Goal: Task Accomplishment & Management: Manage account settings

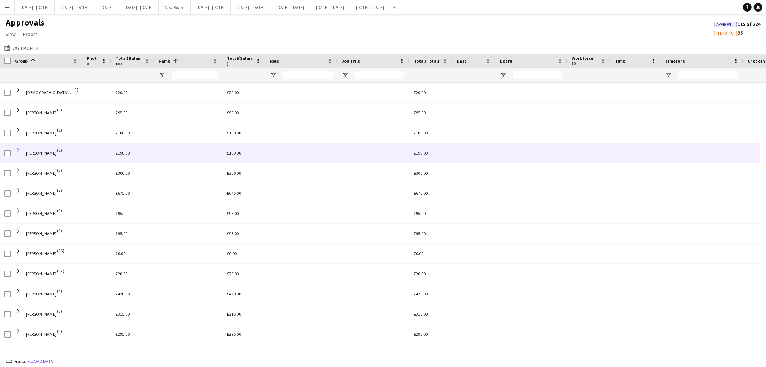
click at [17, 151] on span at bounding box center [18, 150] width 6 height 6
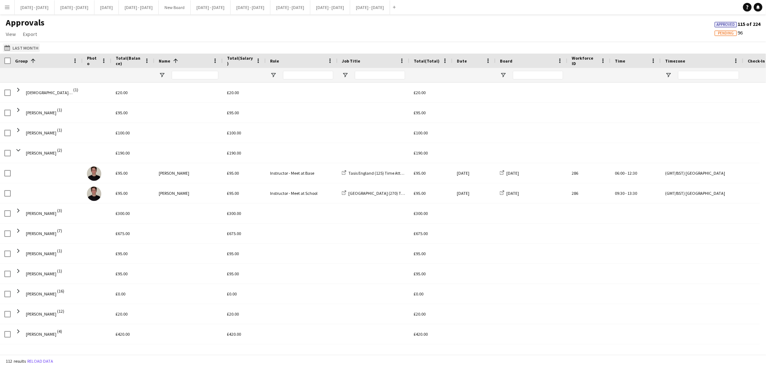
click at [28, 48] on button "Last Month Last Month" at bounding box center [21, 47] width 37 height 9
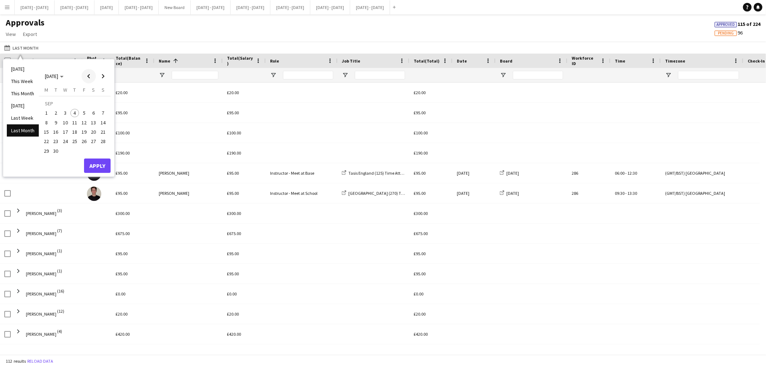
click at [89, 76] on span "Previous month" at bounding box center [89, 76] width 14 height 14
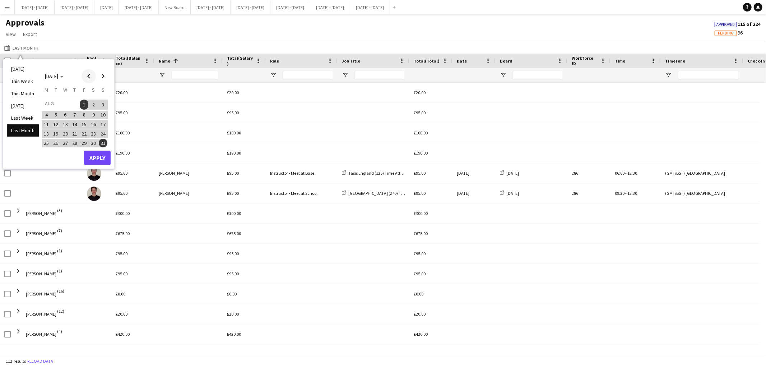
click at [89, 76] on span "Previous month" at bounding box center [89, 76] width 14 height 14
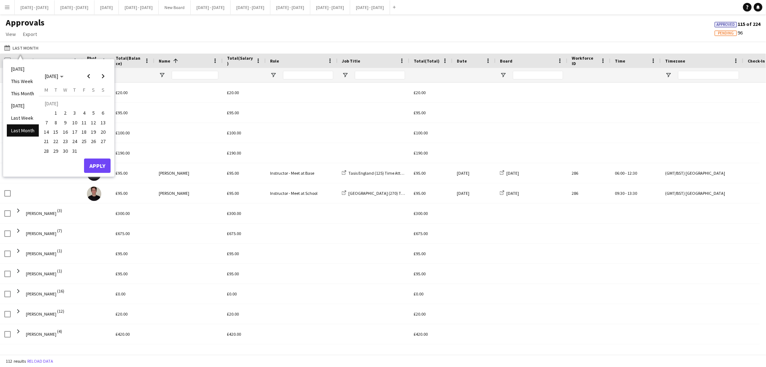
click at [55, 113] on span "1" at bounding box center [56, 113] width 9 height 9
click at [74, 152] on span "31" at bounding box center [74, 151] width 9 height 9
click at [101, 160] on button "Apply" at bounding box center [97, 165] width 27 height 14
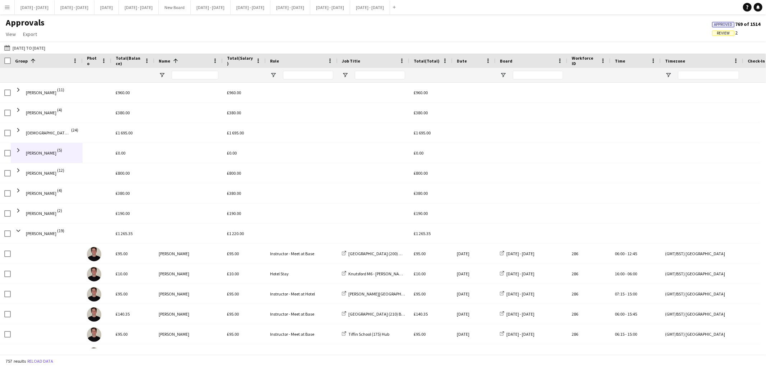
click at [726, 33] on span "Review" at bounding box center [723, 33] width 13 height 5
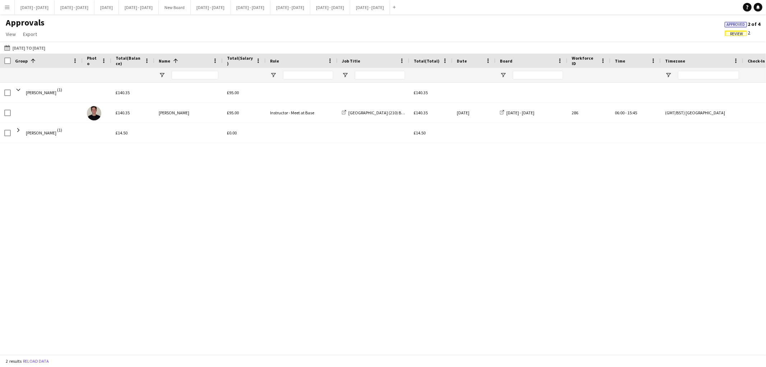
click at [734, 32] on span "Review" at bounding box center [736, 34] width 13 height 5
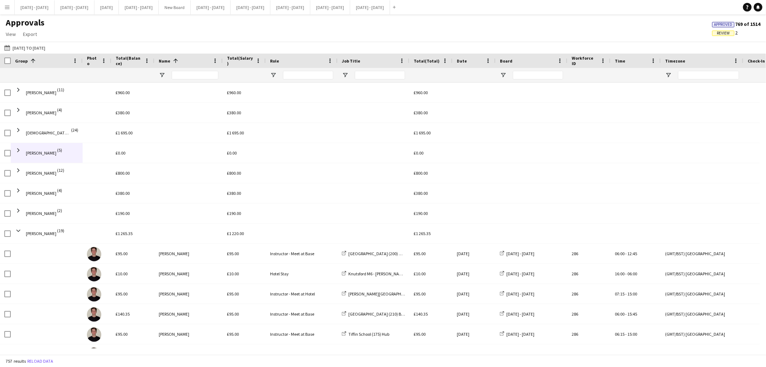
click at [725, 31] on span "Review" at bounding box center [723, 33] width 13 height 5
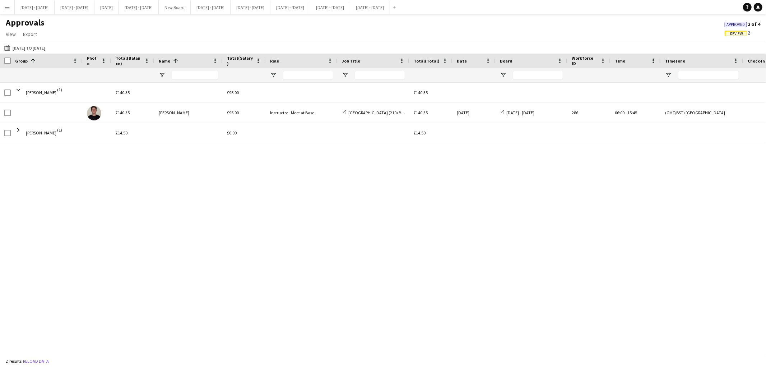
drag, startPoint x: 382, startPoint y: 348, endPoint x: 447, endPoint y: 354, distance: 65.7
click at [447, 354] on app-pay-approvals-table "Press SPACE to select this row Name Workforce ID Date Photo Name Check-In Check…" at bounding box center [383, 204] width 766 height 301
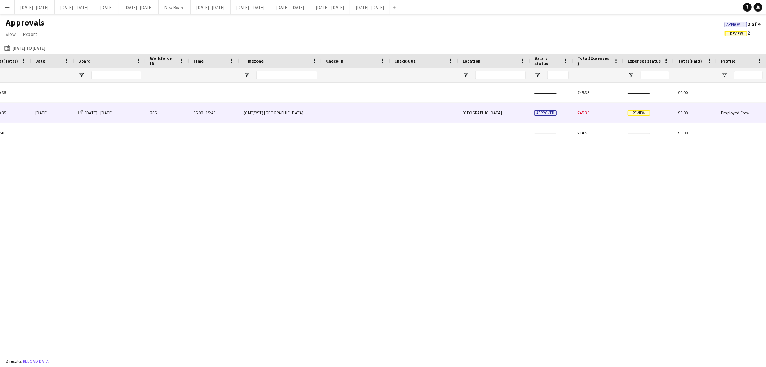
click at [581, 115] on span "£45.35" at bounding box center [583, 112] width 12 height 5
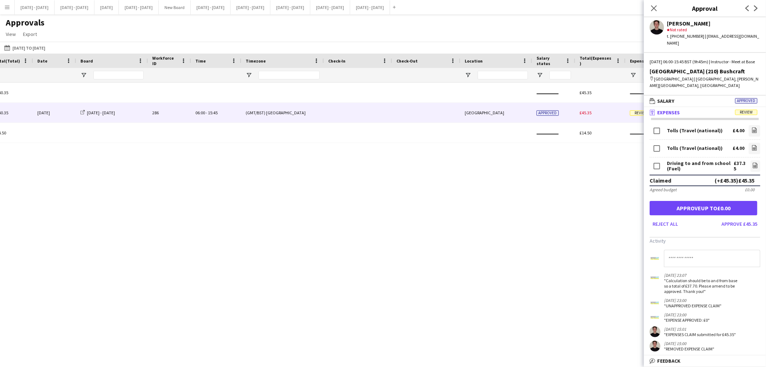
scroll to position [0, 419]
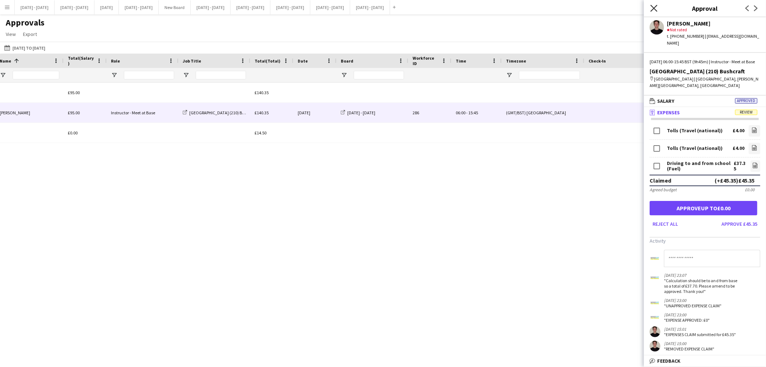
click at [651, 9] on icon "Close pop-in" at bounding box center [653, 8] width 7 height 7
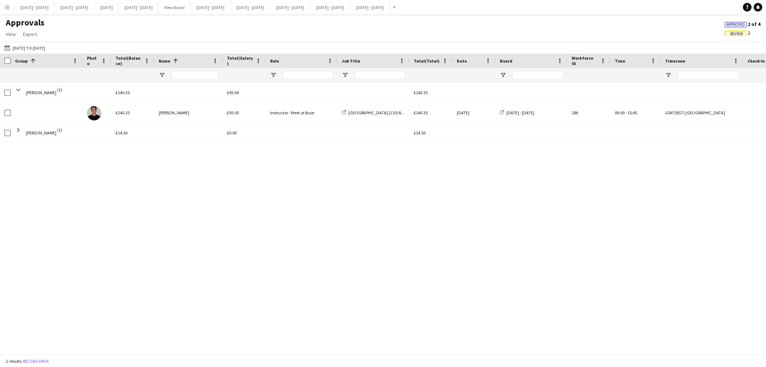
click at [446, 254] on div "£140.35 £95.00 £140.35 [PERSON_NAME] (1) [GEOGRAPHIC_DATA] (210) Bushcraft £140…" at bounding box center [383, 215] width 766 height 265
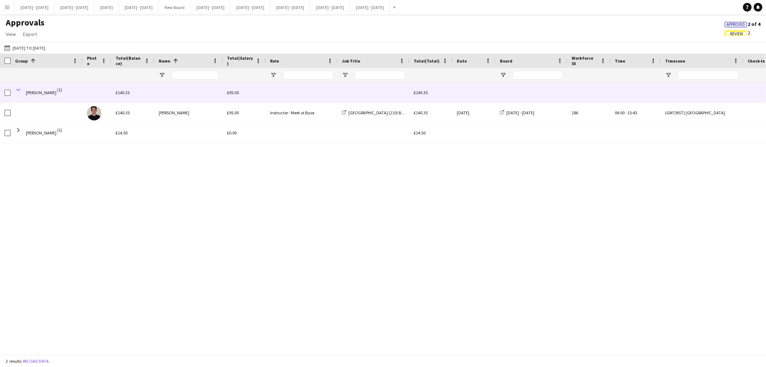
click at [18, 89] on span at bounding box center [18, 90] width 6 height 6
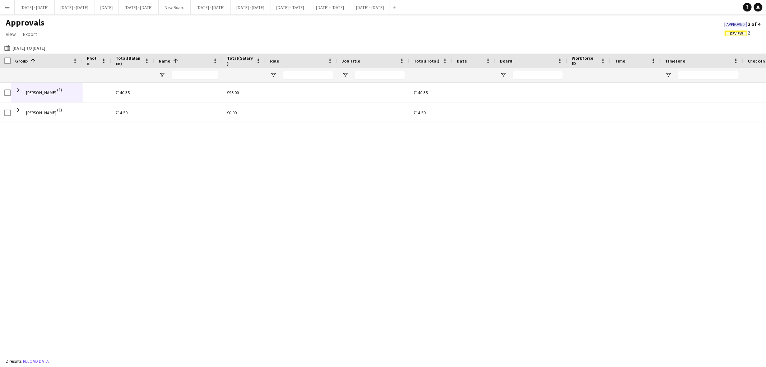
click at [739, 33] on span "Review" at bounding box center [736, 34] width 13 height 5
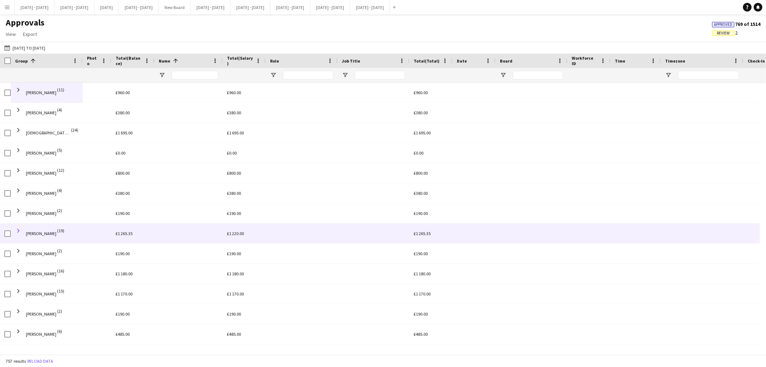
click at [17, 229] on span at bounding box center [18, 230] width 6 height 6
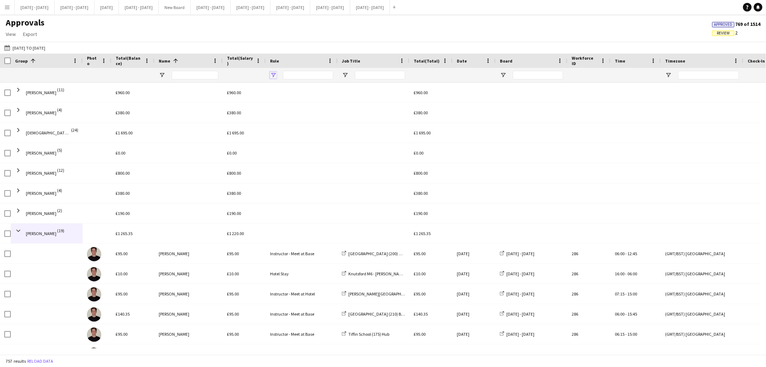
click at [273, 75] on span "Open Filter Menu" at bounding box center [273, 75] width 6 height 6
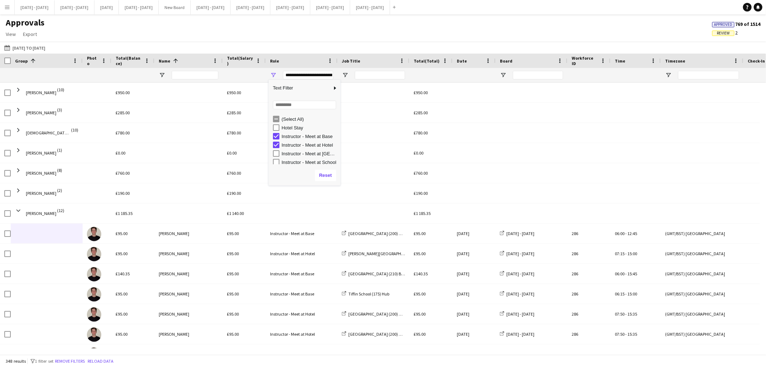
click at [275, 157] on div "Instructor - Meet at [GEOGRAPHIC_DATA]" at bounding box center [307, 153] width 68 height 9
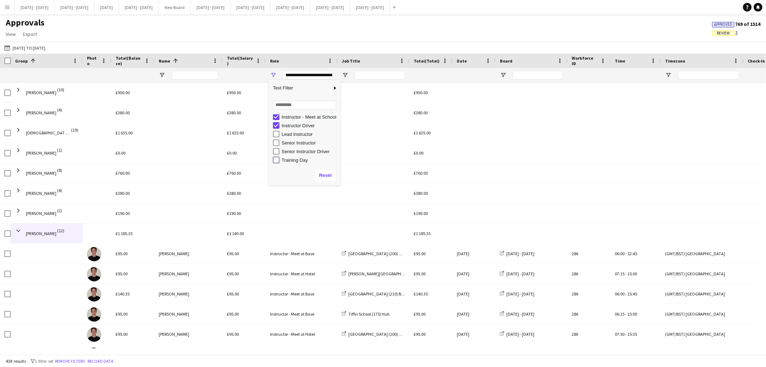
type input "**********"
click at [339, 161] on div "Column Filter" at bounding box center [340, 133] width 2 height 102
click at [334, 160] on div "Training Day" at bounding box center [307, 159] width 68 height 9
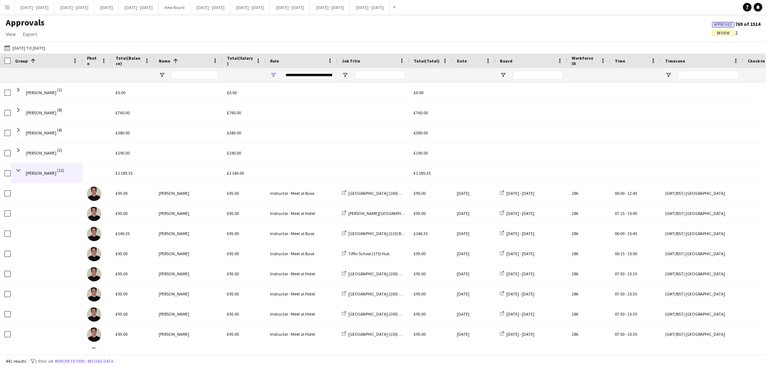
scroll to position [65, 0]
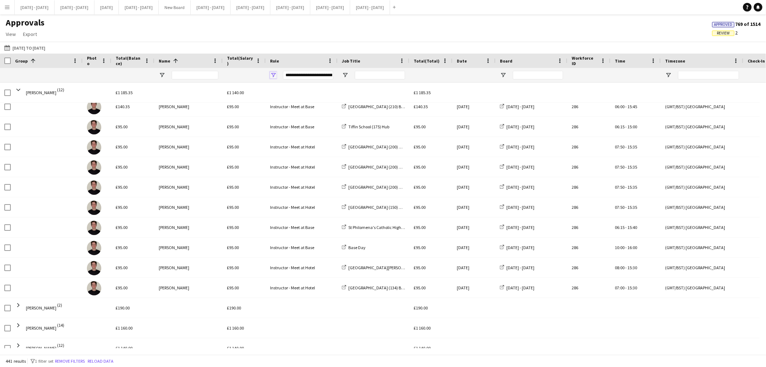
click at [274, 76] on span "Open Filter Menu" at bounding box center [273, 75] width 6 height 6
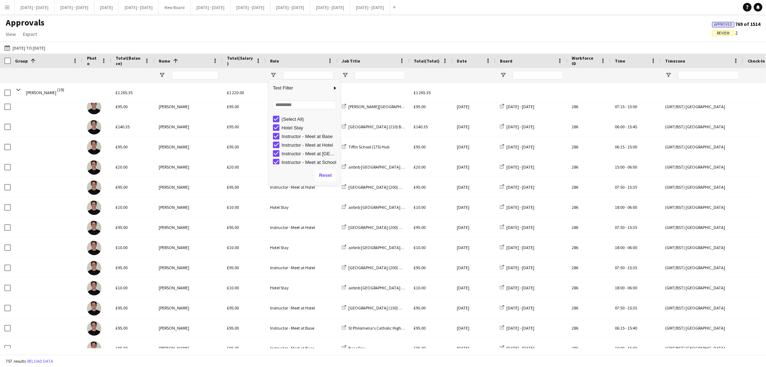
click at [318, 47] on div "Last Month [DATE] to [DATE] [DATE] This Week This Month [DATE] Last Week Last M…" at bounding box center [383, 48] width 766 height 12
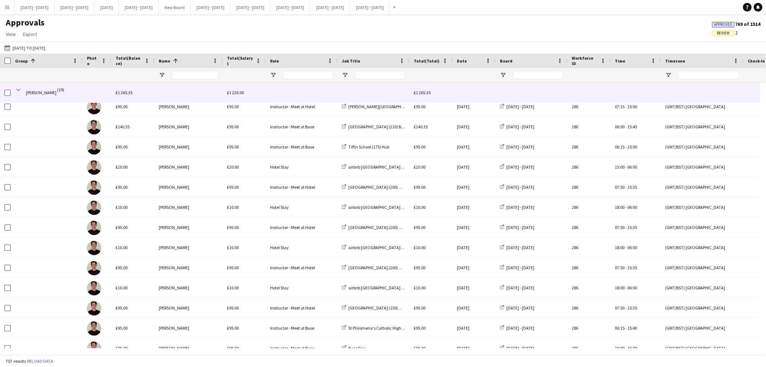
click at [18, 90] on span at bounding box center [18, 90] width 6 height 6
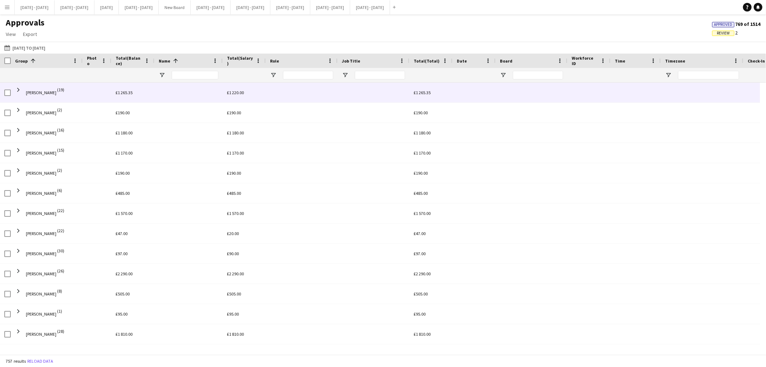
scroll to position [141, 0]
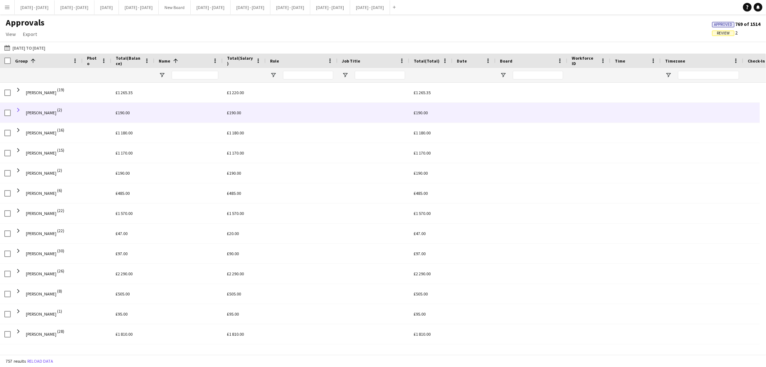
click at [18, 110] on span at bounding box center [18, 110] width 6 height 6
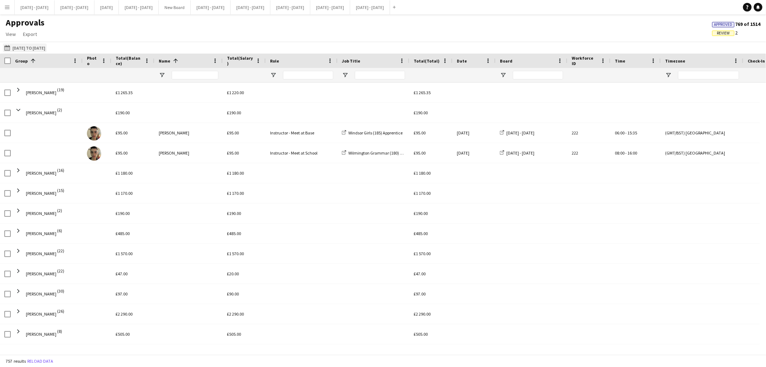
click at [16, 47] on button "Last Month [DATE] to [DATE]" at bounding box center [25, 47] width 44 height 9
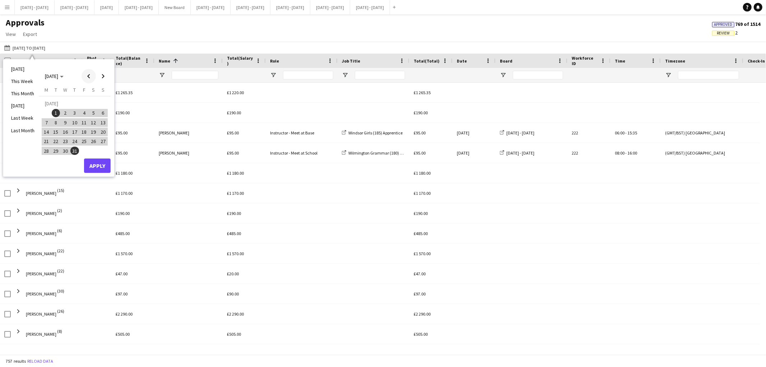
click at [90, 74] on span "Previous month" at bounding box center [89, 76] width 14 height 14
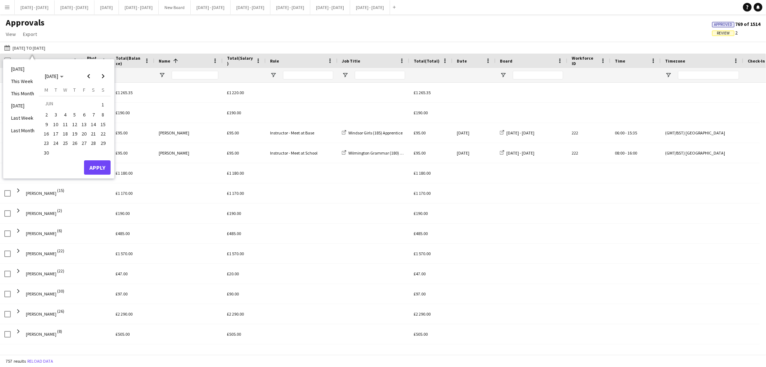
click at [102, 104] on span "1" at bounding box center [103, 104] width 9 height 10
click at [105, 77] on span "Next month" at bounding box center [103, 76] width 14 height 14
click at [104, 141] on span "31" at bounding box center [103, 143] width 9 height 9
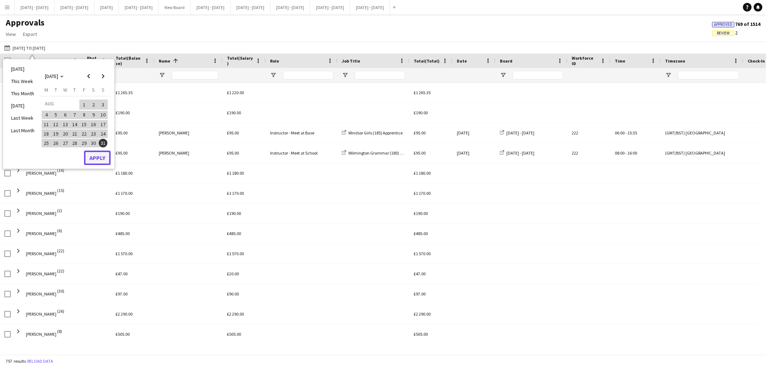
click at [99, 157] on button "Apply" at bounding box center [97, 157] width 27 height 14
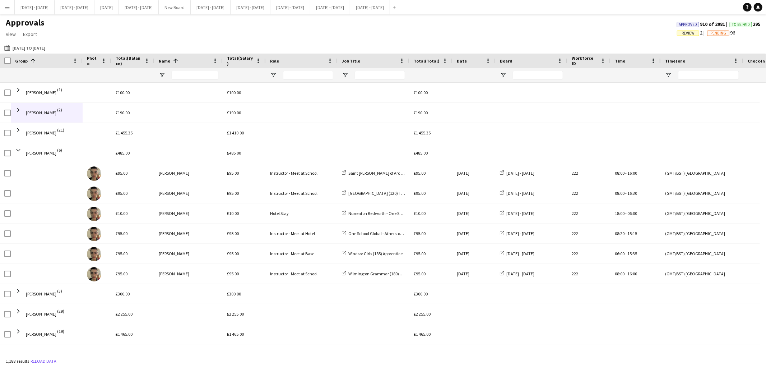
click at [7, 10] on app-icon "Menu" at bounding box center [7, 7] width 6 height 6
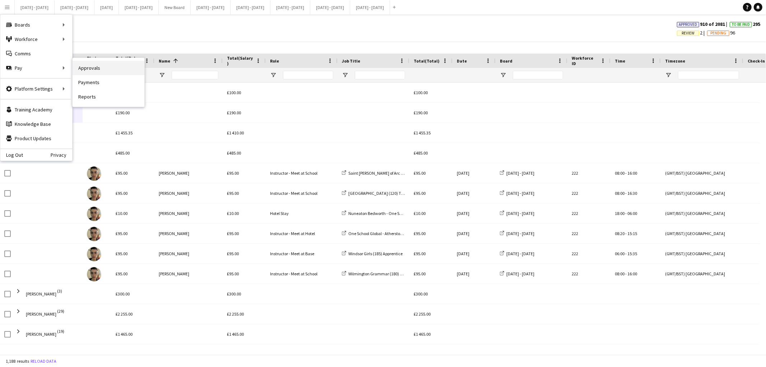
click at [87, 70] on link "Approvals" at bounding box center [109, 68] width 72 height 14
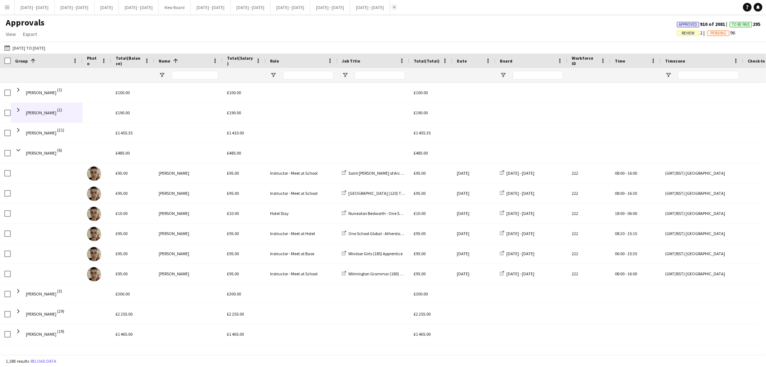
click at [396, 6] on app-icon "Add" at bounding box center [394, 7] width 3 height 3
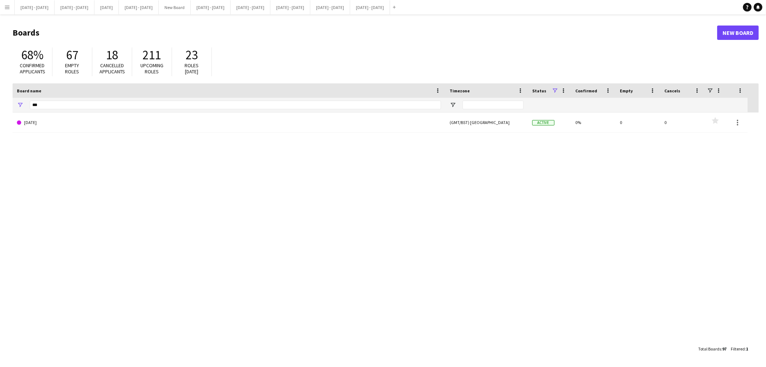
click at [5, 9] on app-icon "Menu" at bounding box center [7, 7] width 6 height 6
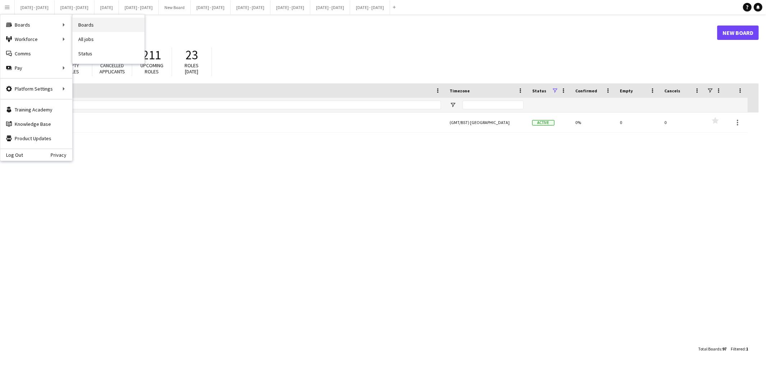
click at [85, 24] on link "Boards" at bounding box center [109, 25] width 72 height 14
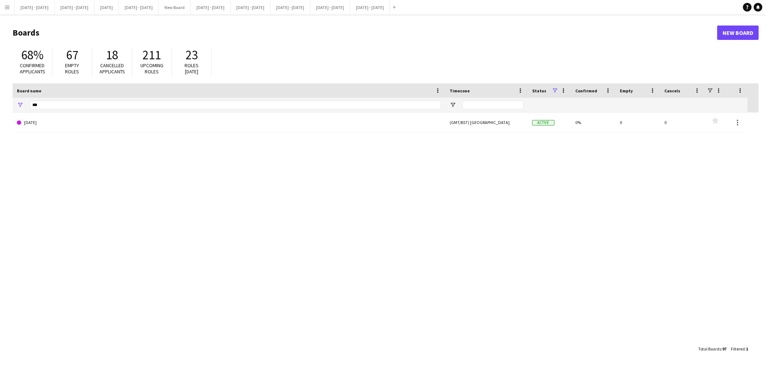
click at [10, 5] on app-icon "Menu" at bounding box center [7, 7] width 6 height 6
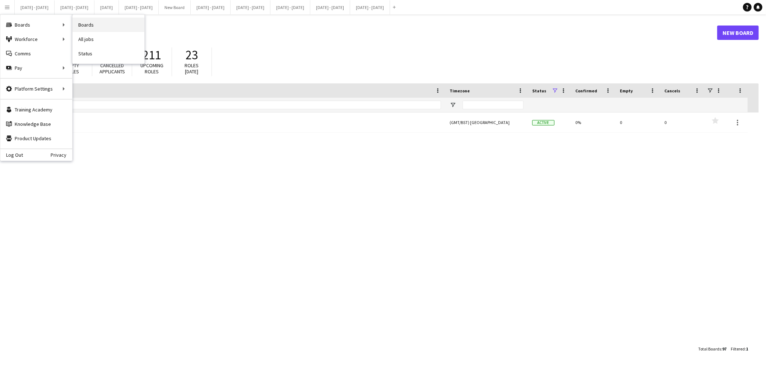
click at [85, 27] on link "Boards" at bounding box center [109, 25] width 72 height 14
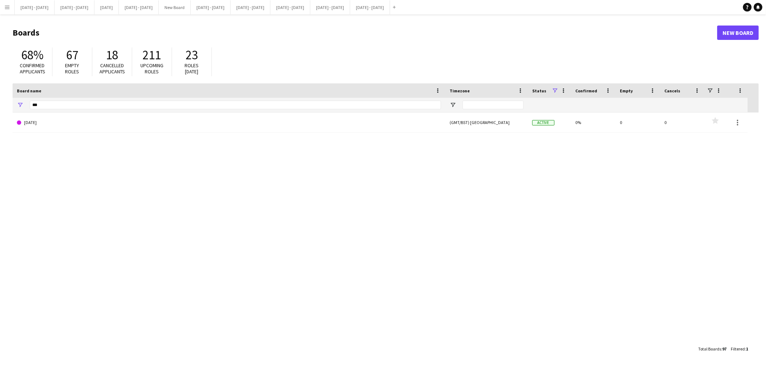
click at [52, 111] on div "***" at bounding box center [235, 105] width 411 height 14
drag, startPoint x: 48, startPoint y: 105, endPoint x: 0, endPoint y: 111, distance: 48.4
click at [0, 111] on main "Boards New Board 68% Confirmed applicants 67 Empty roles 18 Cancelled applicant…" at bounding box center [383, 190] width 766 height 352
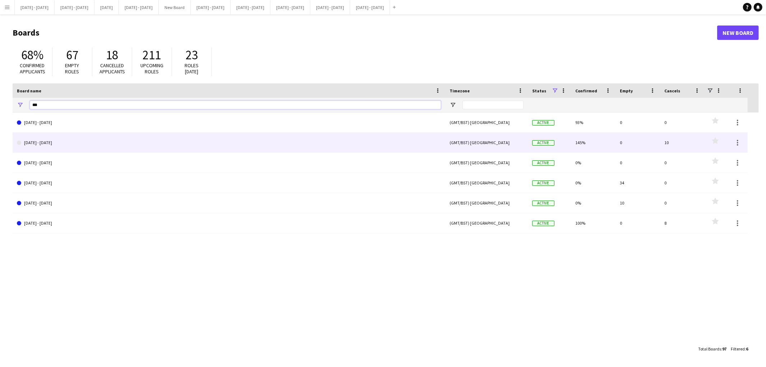
type input "***"
click at [40, 139] on link "[DATE] - [DATE]" at bounding box center [229, 143] width 424 height 20
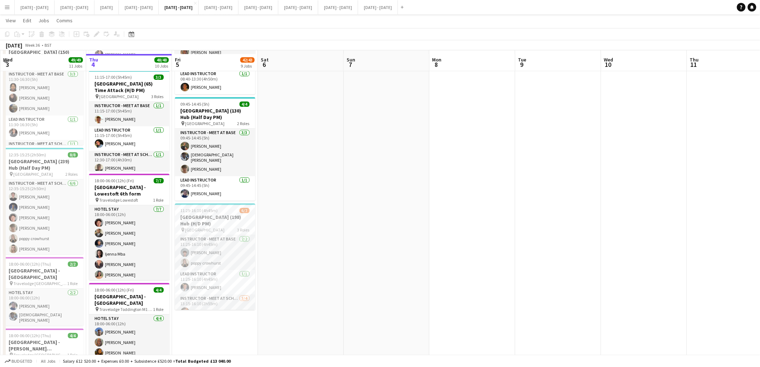
scroll to position [744, 0]
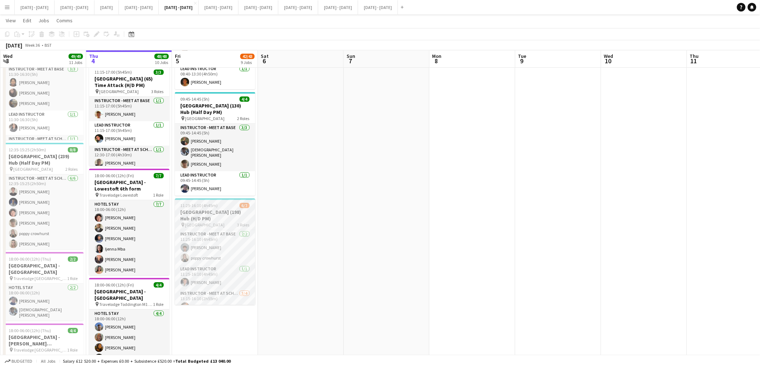
click at [205, 222] on span "[GEOGRAPHIC_DATA]" at bounding box center [204, 224] width 39 height 5
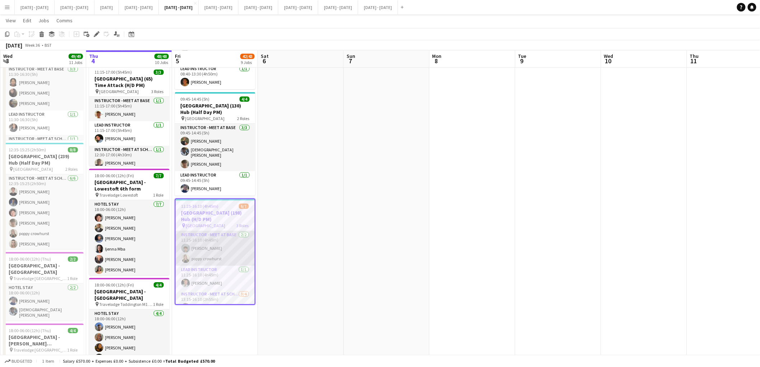
click at [213, 244] on app-card-role "Instructor - Meet at Base [DATE] 11:25-16:10 (4h45m) [PERSON_NAME] [PERSON_NAME]" at bounding box center [215, 248] width 79 height 35
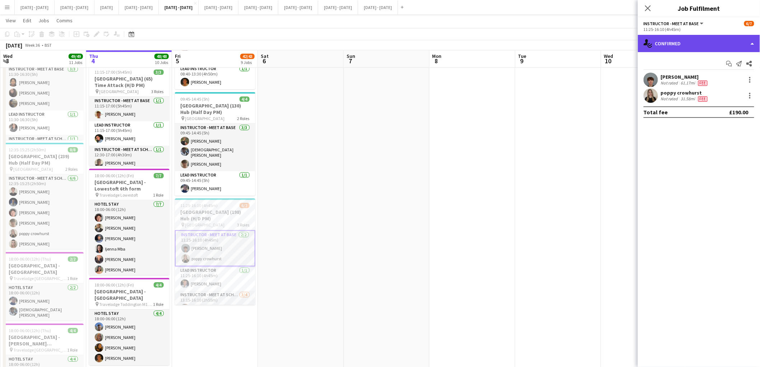
click at [744, 44] on div "single-neutral-actions-check-2 Confirmed" at bounding box center [699, 43] width 122 height 17
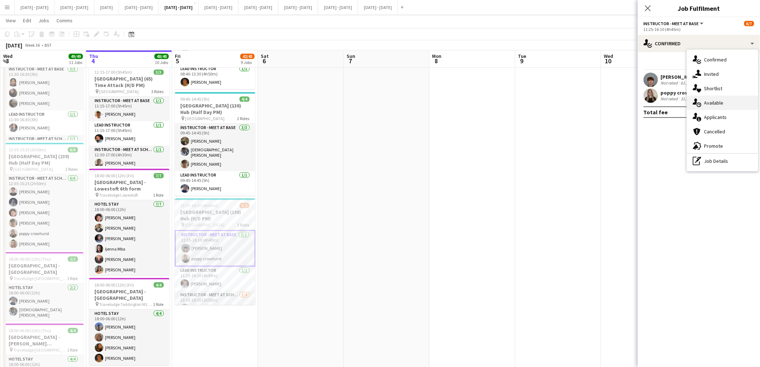
click at [716, 103] on span "Available" at bounding box center [713, 102] width 19 height 6
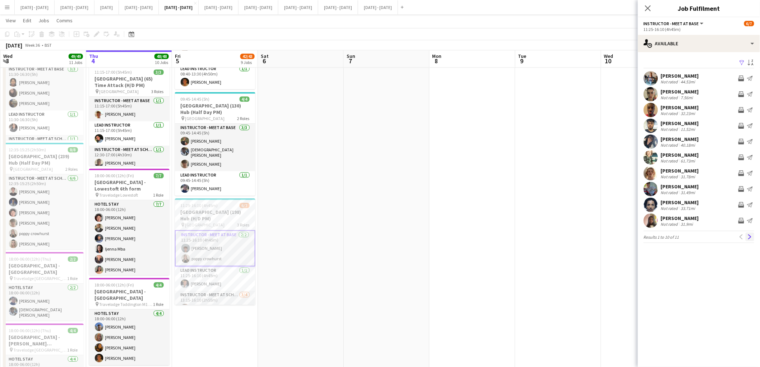
click at [749, 238] on app-icon "Next" at bounding box center [749, 236] width 5 height 5
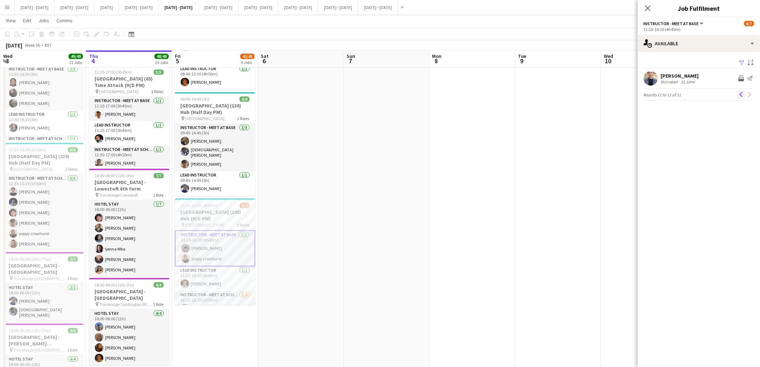
click at [742, 94] on app-icon "Previous" at bounding box center [741, 94] width 5 height 5
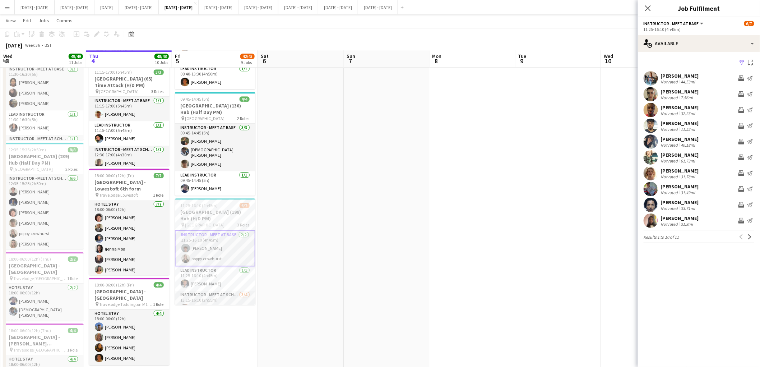
scroll to position [0, 172]
drag, startPoint x: 306, startPoint y: 124, endPoint x: 306, endPoint y: 130, distance: 5.4
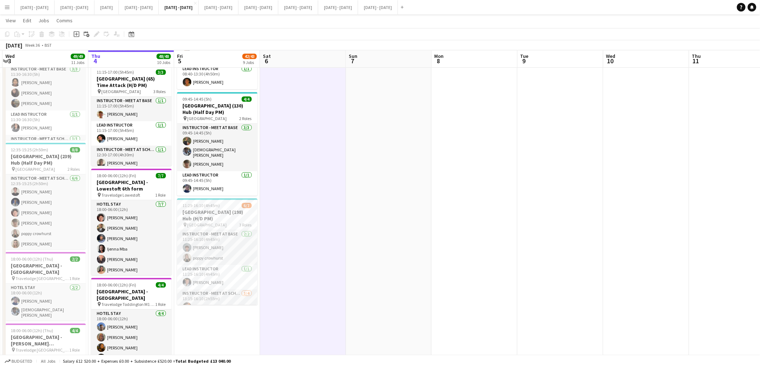
scroll to position [0, 167]
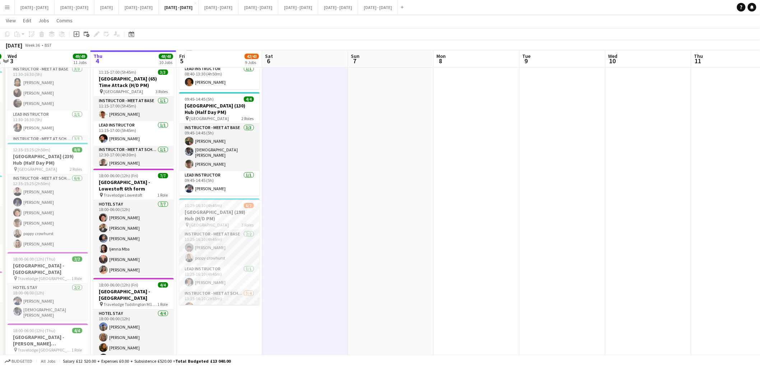
drag, startPoint x: 276, startPoint y: 149, endPoint x: 282, endPoint y: 224, distance: 74.9
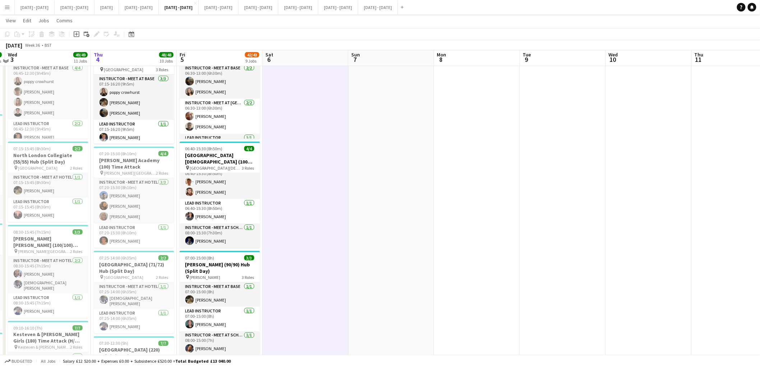
scroll to position [263, 0]
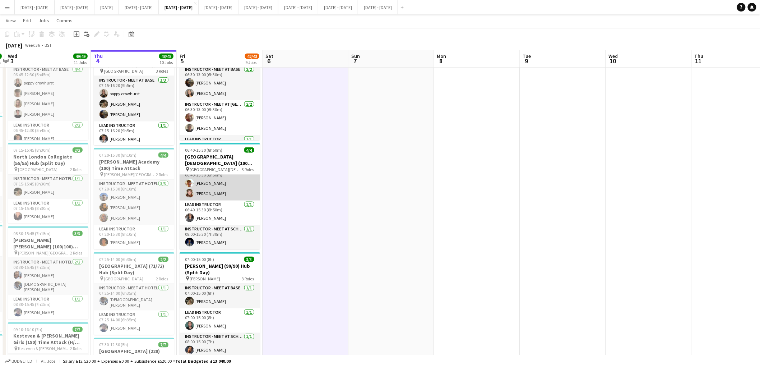
click at [205, 191] on app-card-role "Instructor - Meet at Base [DATE] 06:40-15:30 (8h50m) [PERSON_NAME] [PERSON_NAME]" at bounding box center [220, 183] width 80 height 35
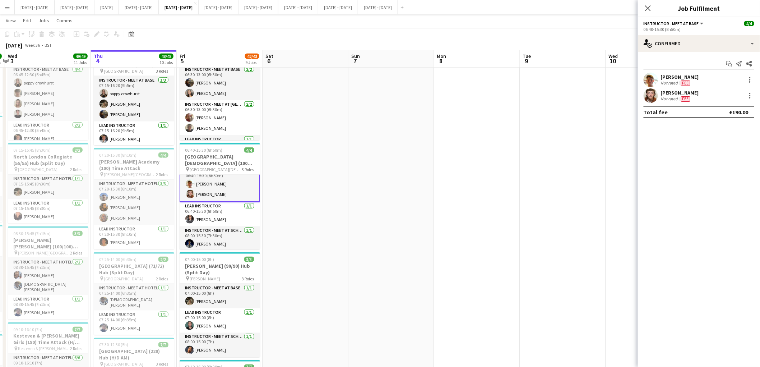
scroll to position [9, 0]
click at [683, 98] on div "26.74mi" at bounding box center [687, 99] width 17 height 6
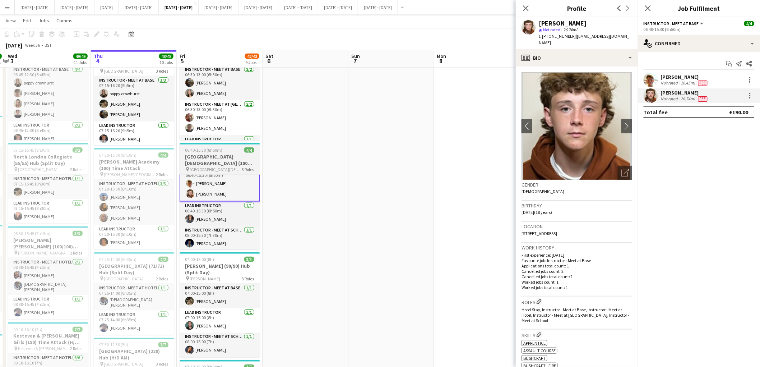
scroll to position [0, 0]
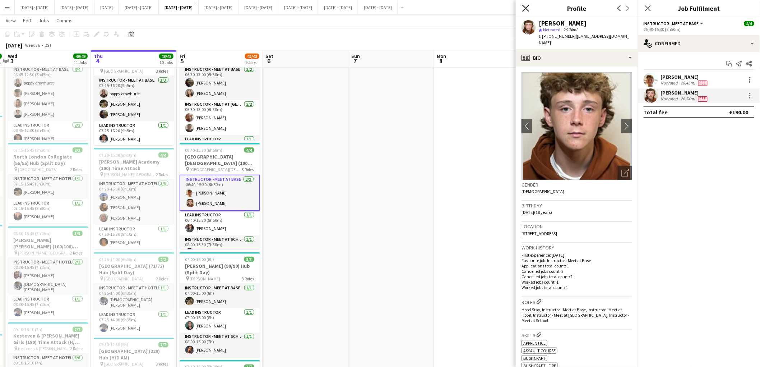
click at [526, 9] on icon at bounding box center [525, 8] width 7 height 7
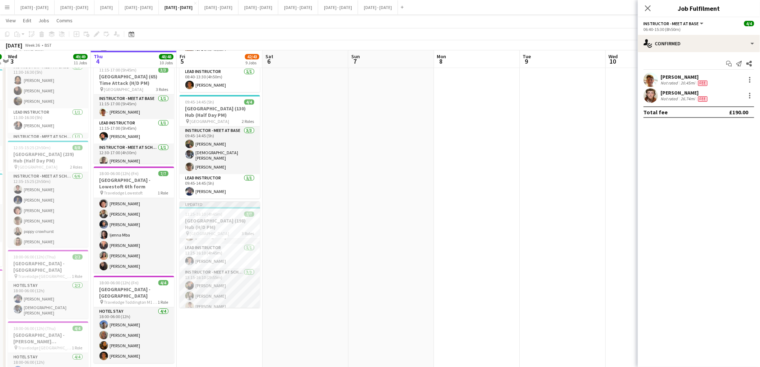
scroll to position [46, 0]
click at [650, 8] on icon "Close pop-in" at bounding box center [647, 8] width 7 height 7
